Goal: Transaction & Acquisition: Obtain resource

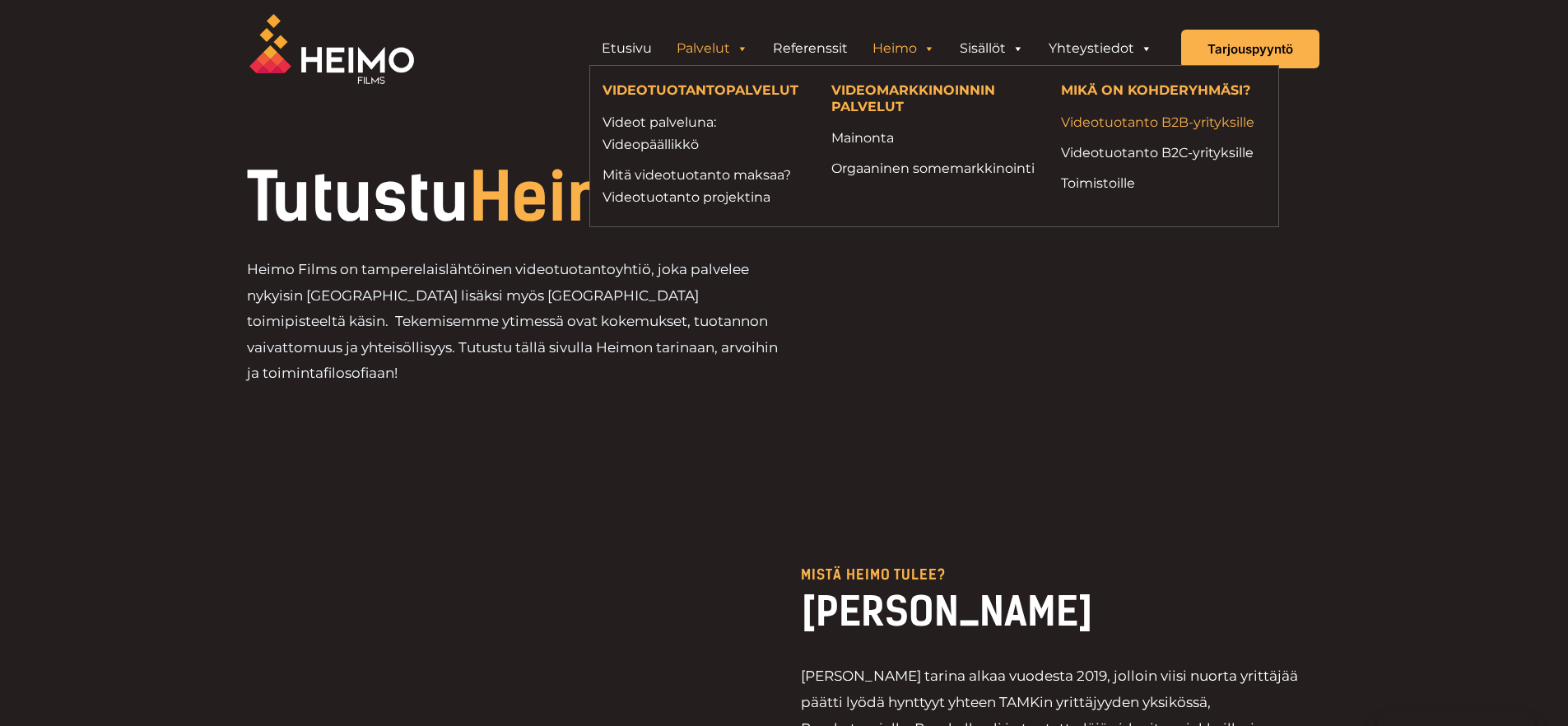
click at [1110, 123] on link "Videotuotanto B2B-yrityksille" at bounding box center [1163, 121] width 205 height 22
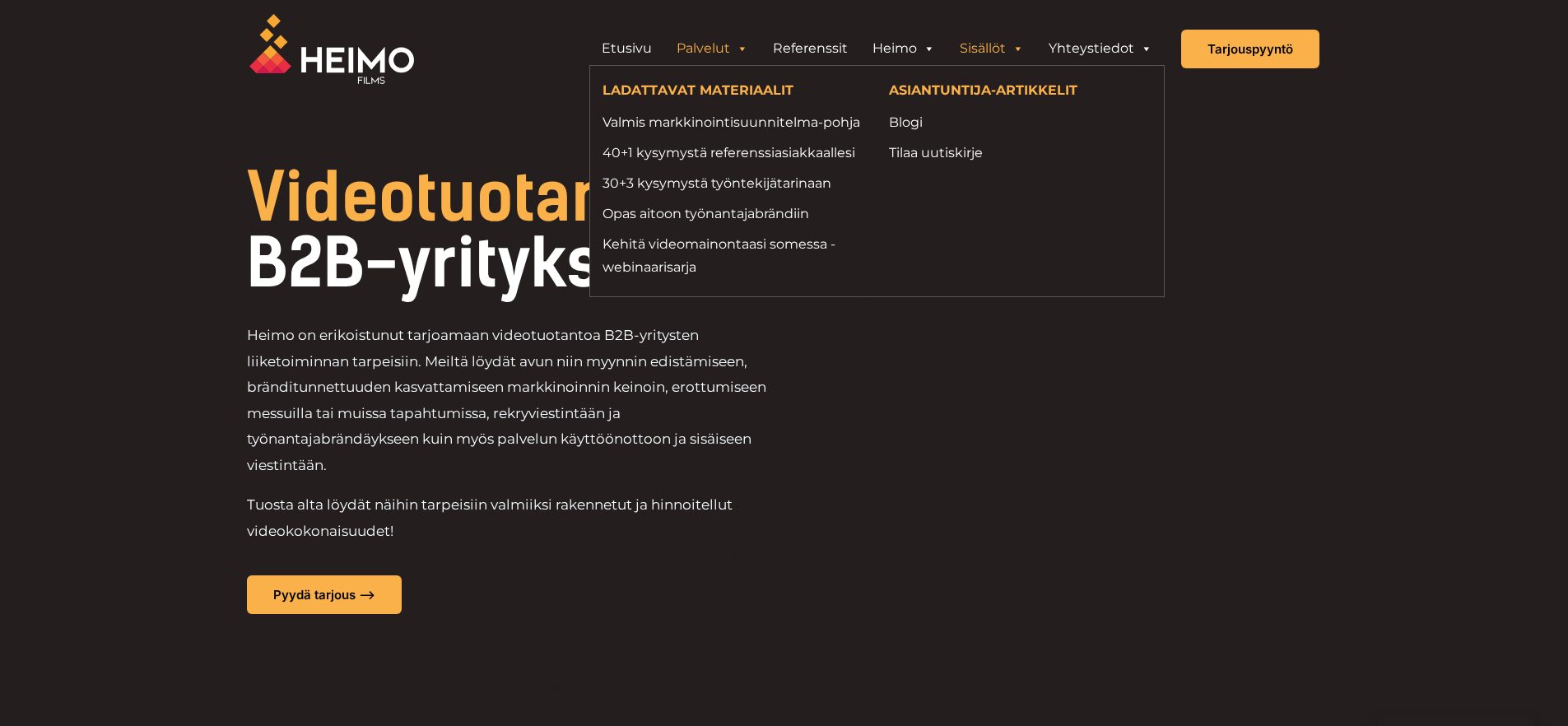
click at [995, 49] on link "Sisällöt" at bounding box center [992, 48] width 89 height 33
click at [829, 125] on link "Valmis markkinointisuunnitelma-pohja" at bounding box center [733, 121] width 262 height 22
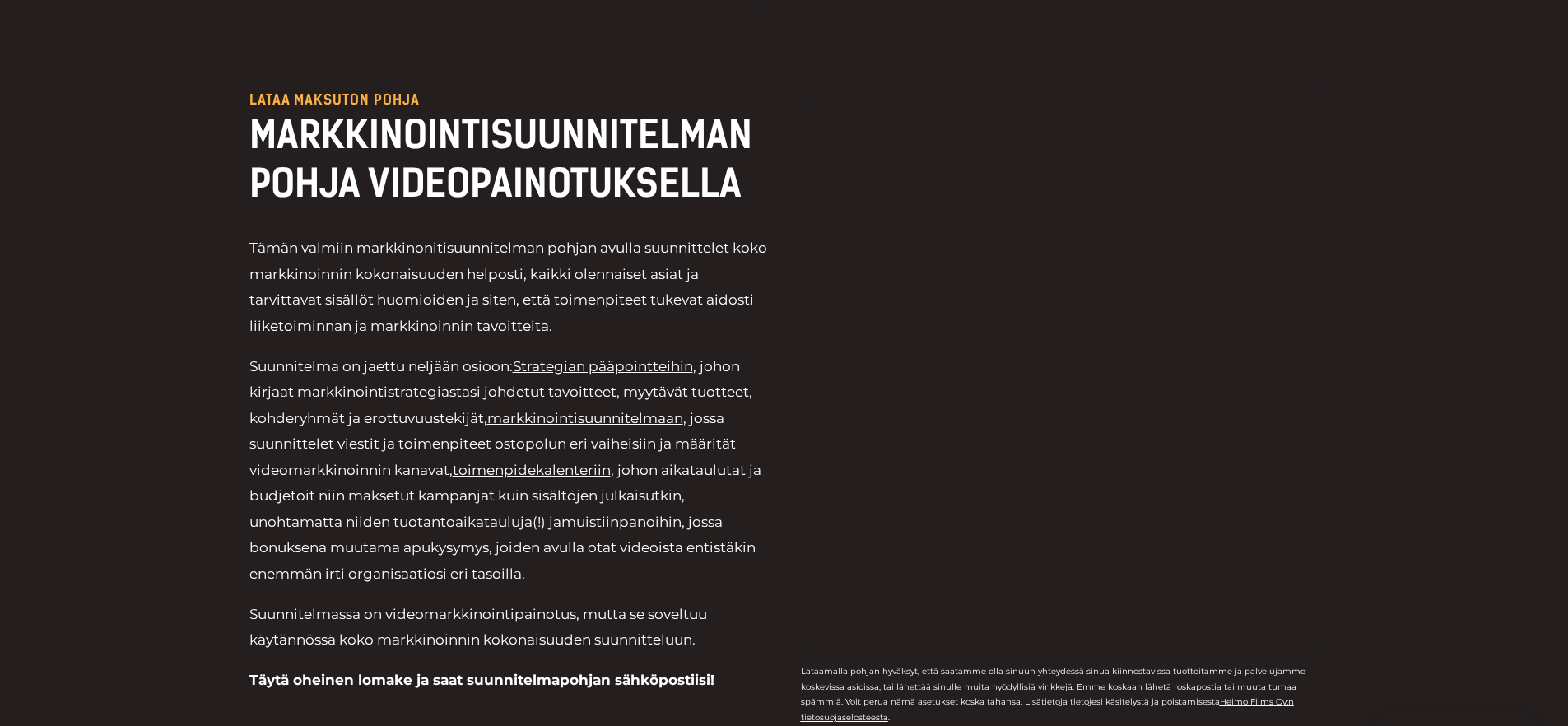
scroll to position [302, 0]
